Goal: Task Accomplishment & Management: Use online tool/utility

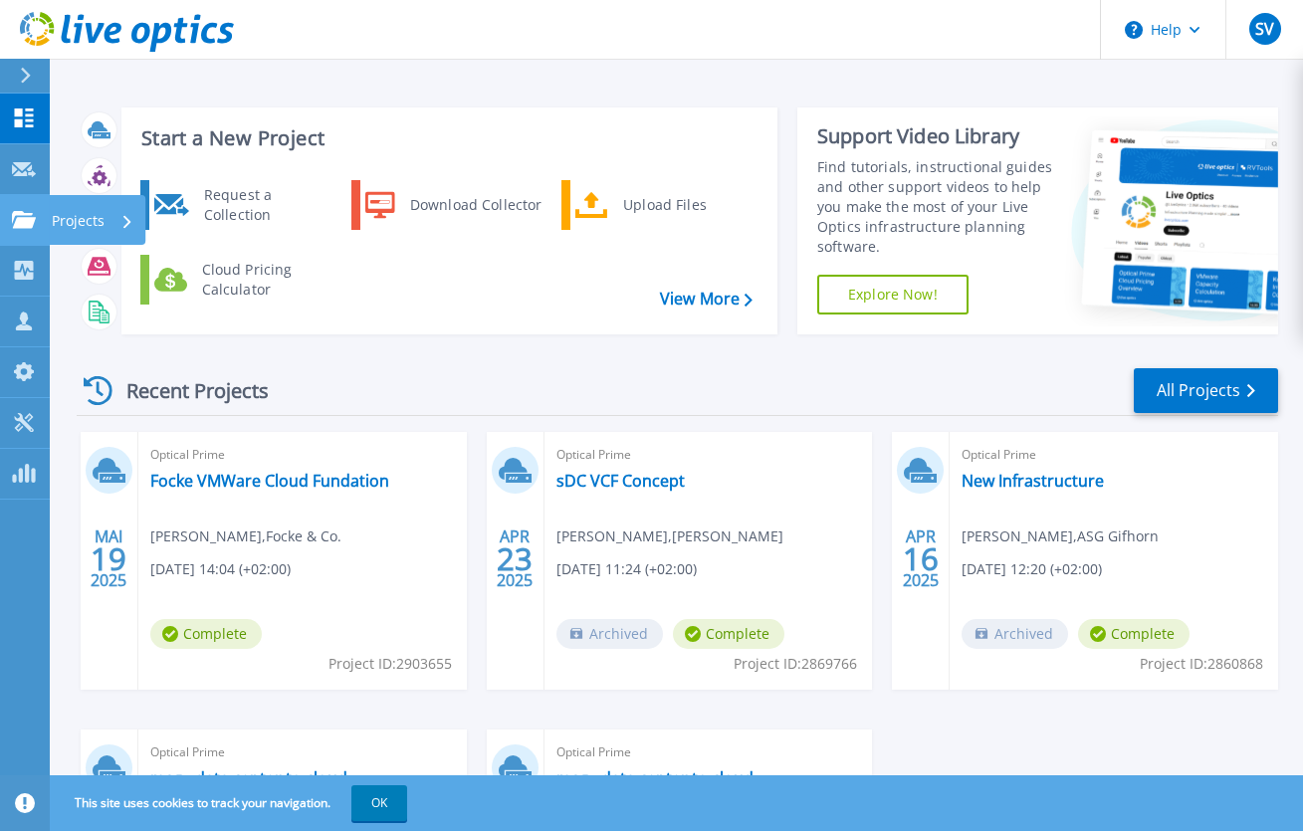
click at [37, 215] on div "Projects" at bounding box center [58, 220] width 93 height 18
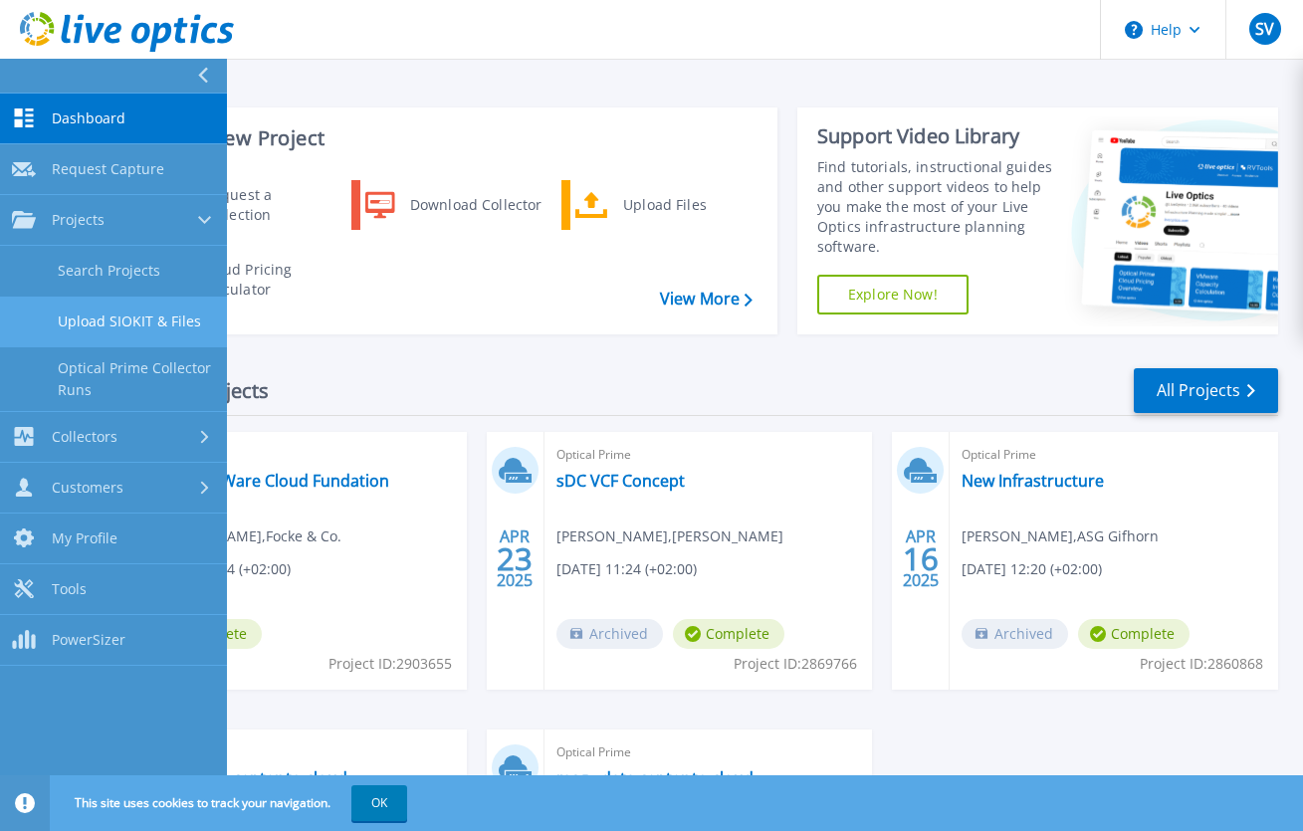
click at [138, 316] on link "Upload SIOKIT & Files" at bounding box center [113, 322] width 227 height 51
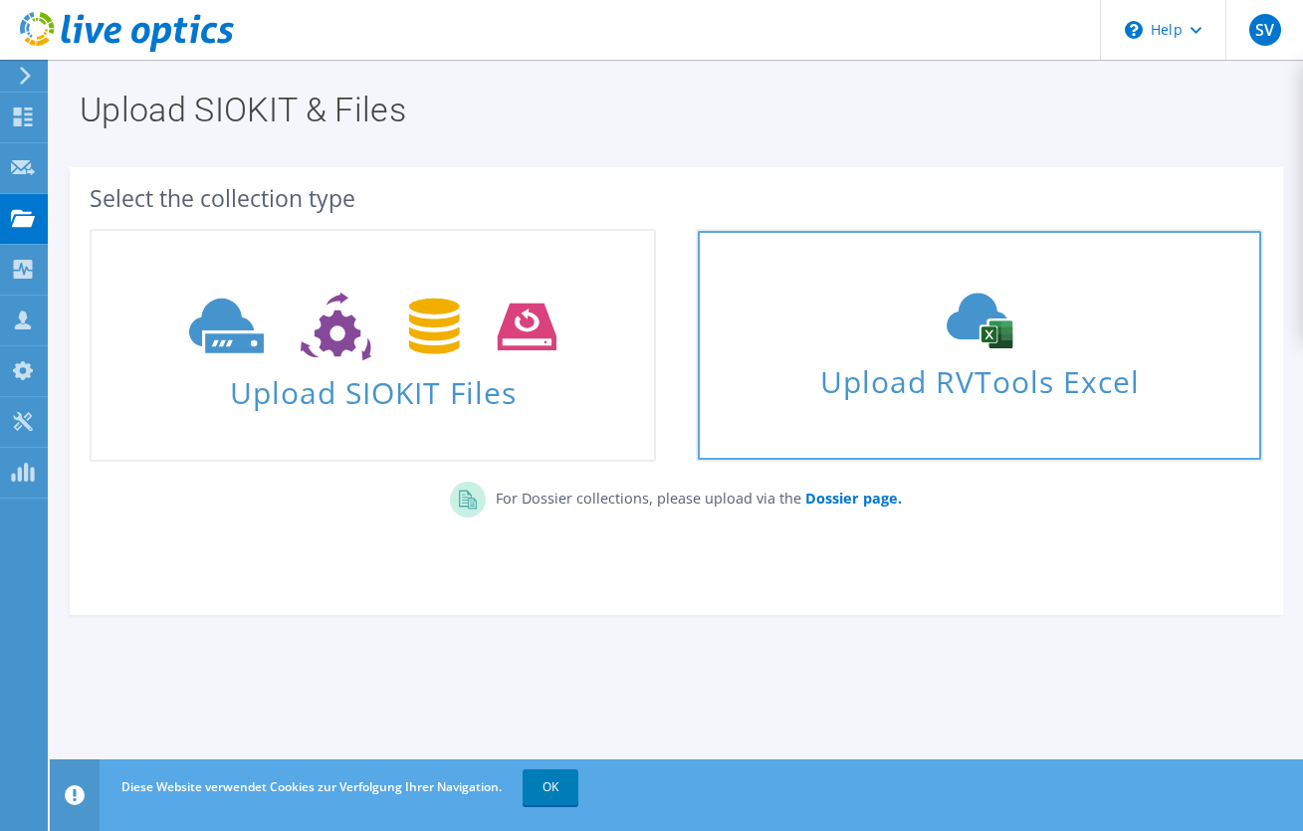
click at [1007, 319] on icon at bounding box center [979, 321] width 299 height 56
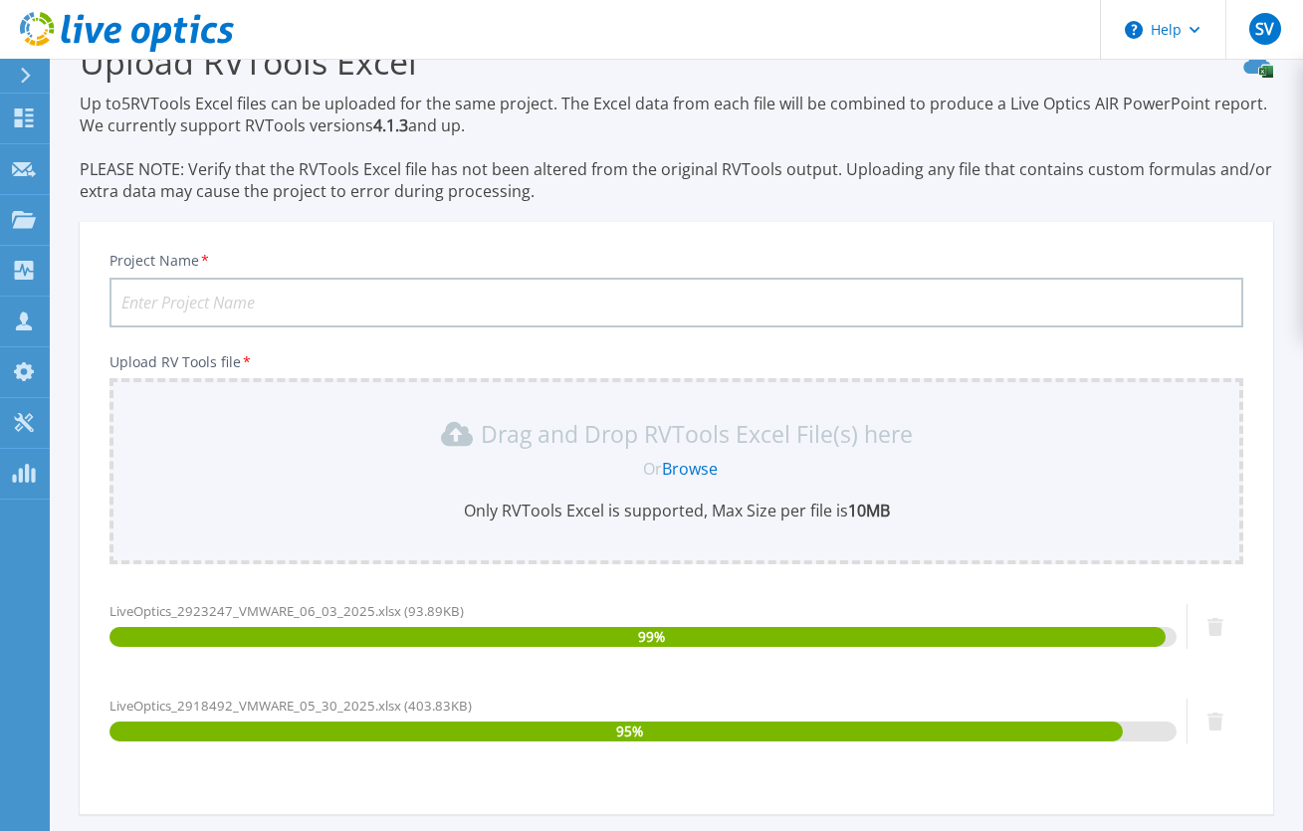
scroll to position [239, 0]
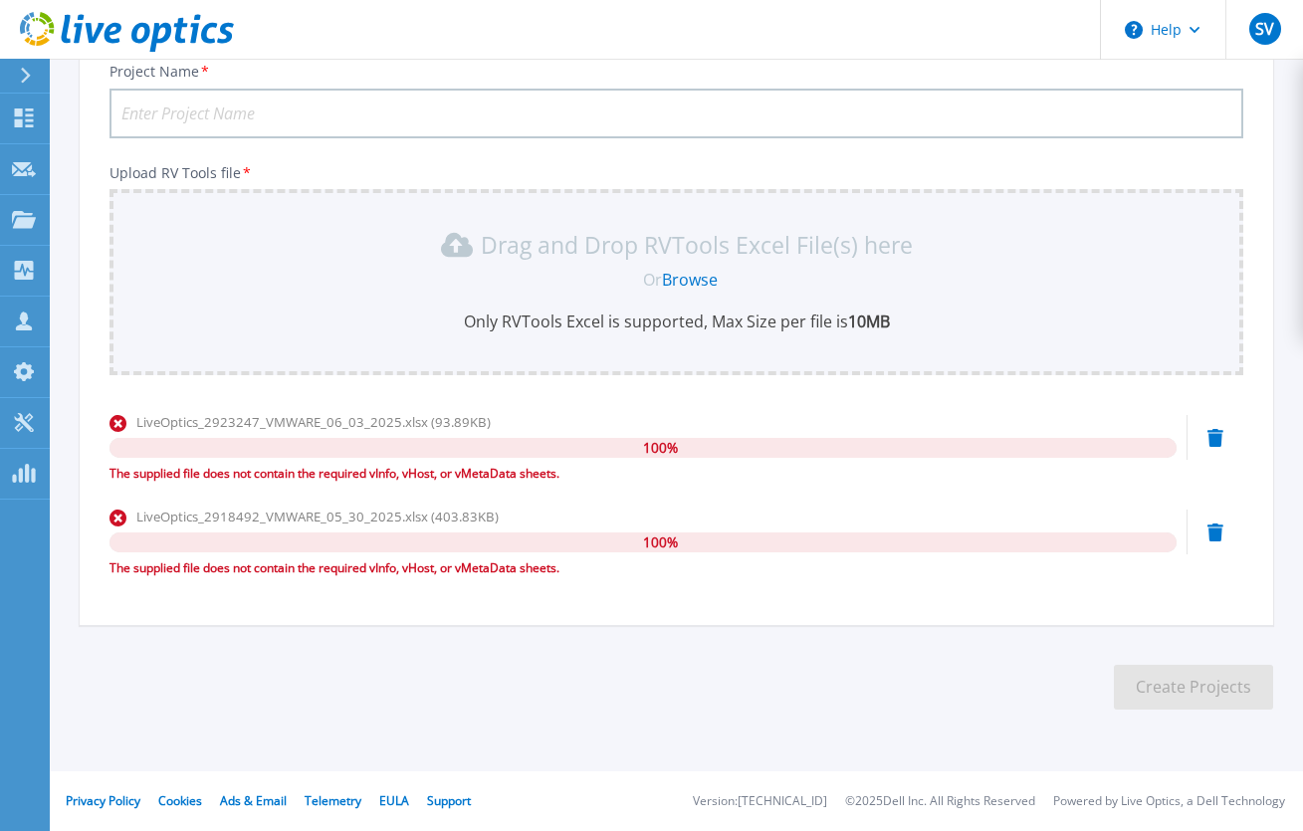
click at [1214, 439] on icon at bounding box center [1215, 438] width 16 height 18
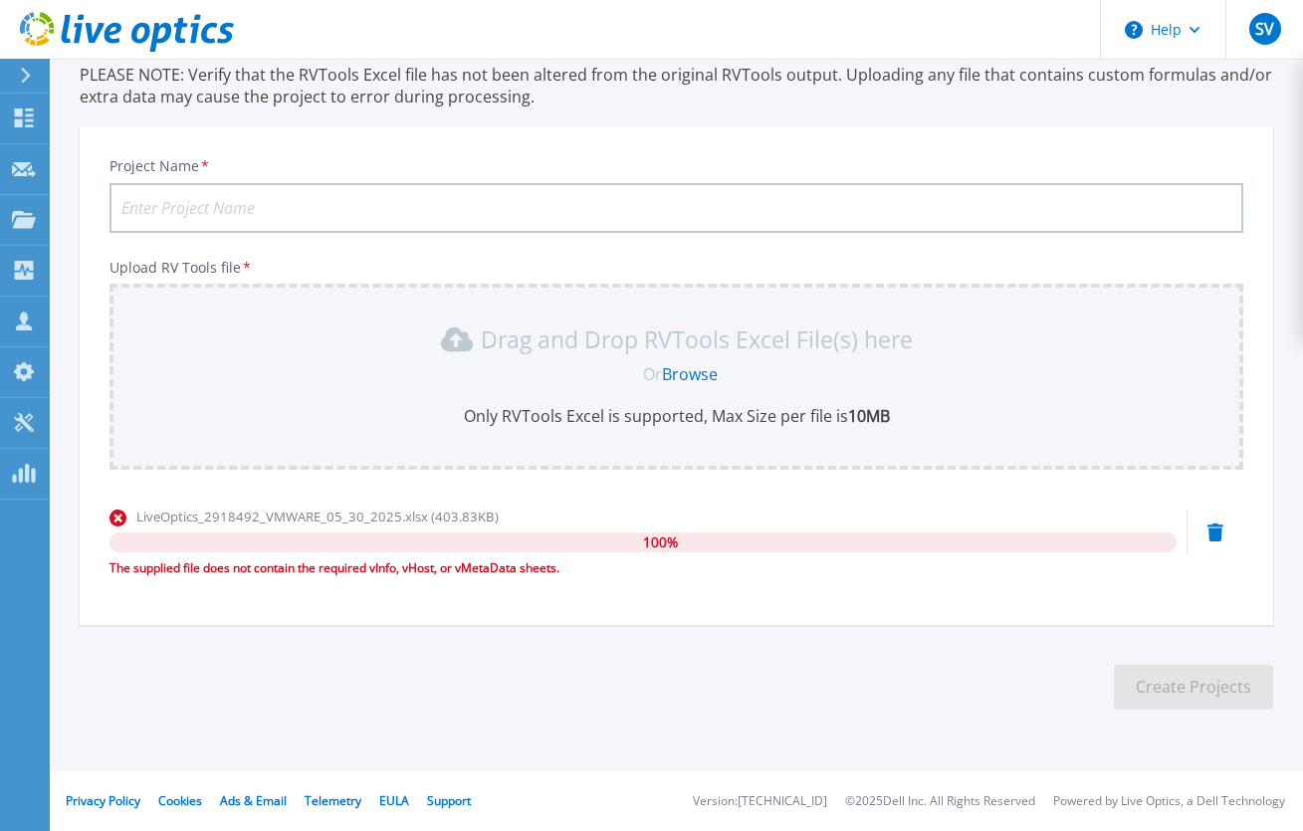
scroll to position [144, 0]
click at [1215, 543] on div "LiveOptics_2918492_VMWARE_05_30_2025.xlsx (403.83KB) 100 % The supplied file do…" at bounding box center [676, 549] width 1134 height 85
click at [1215, 541] on icon at bounding box center [1215, 533] width 16 height 18
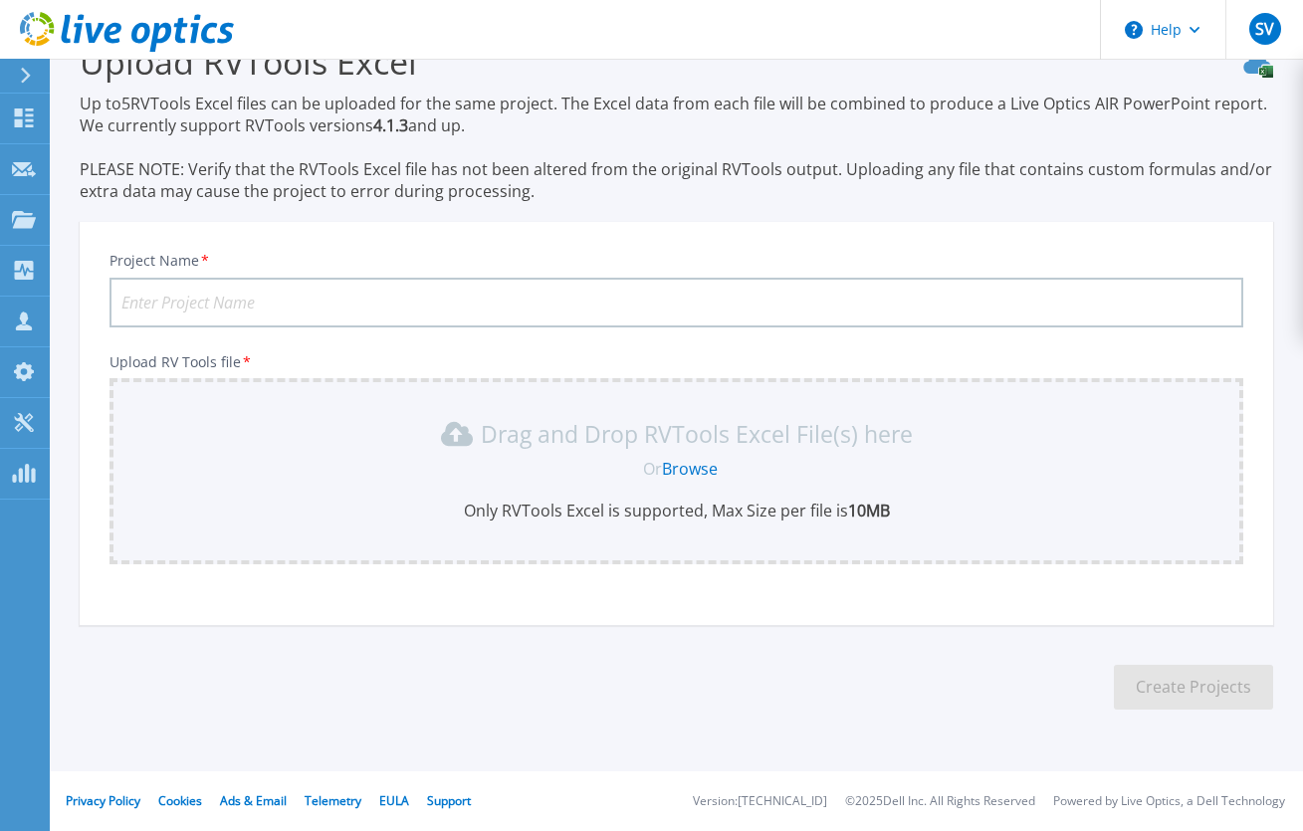
scroll to position [50, 0]
click at [1265, 45] on div "SV" at bounding box center [1265, 29] width 32 height 32
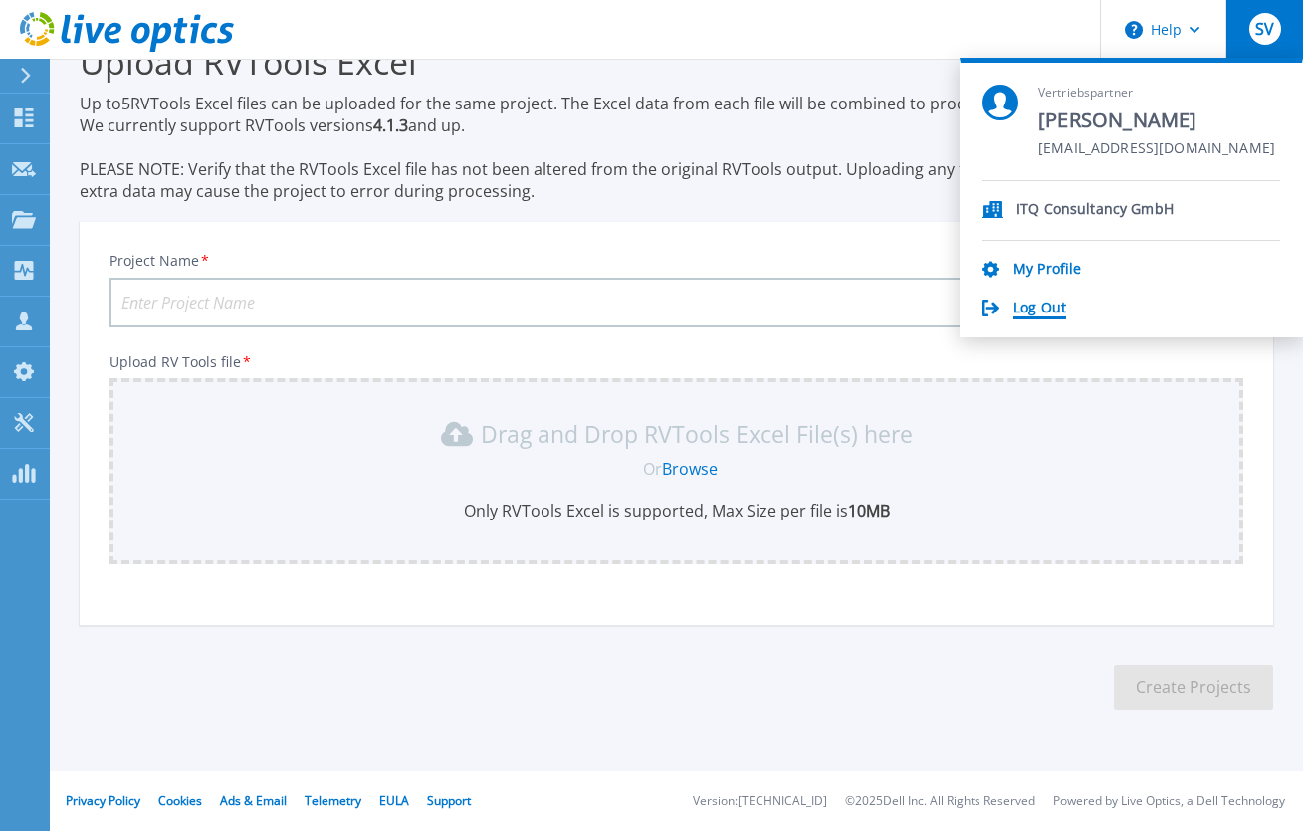
click at [1040, 309] on link "Log Out" at bounding box center [1039, 309] width 53 height 19
